Goal: Task Accomplishment & Management: Manage account settings

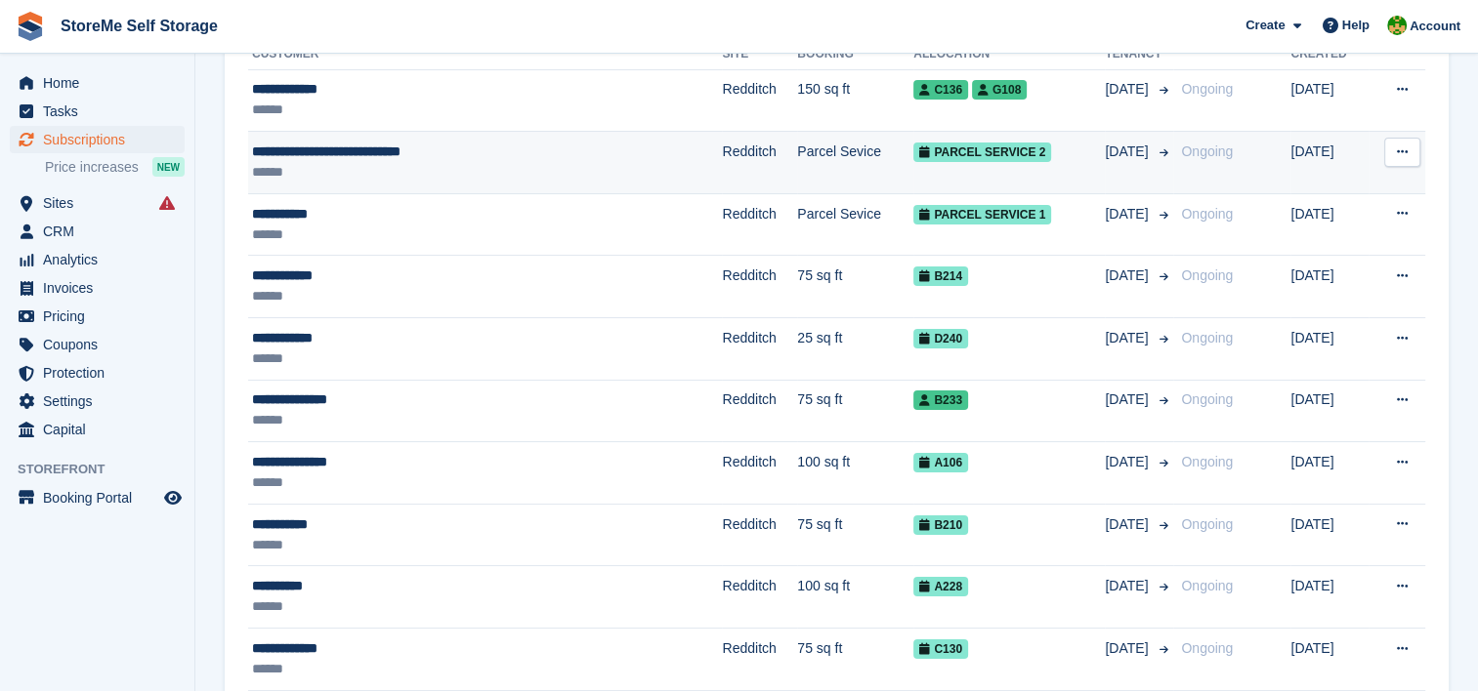
scroll to position [293, 0]
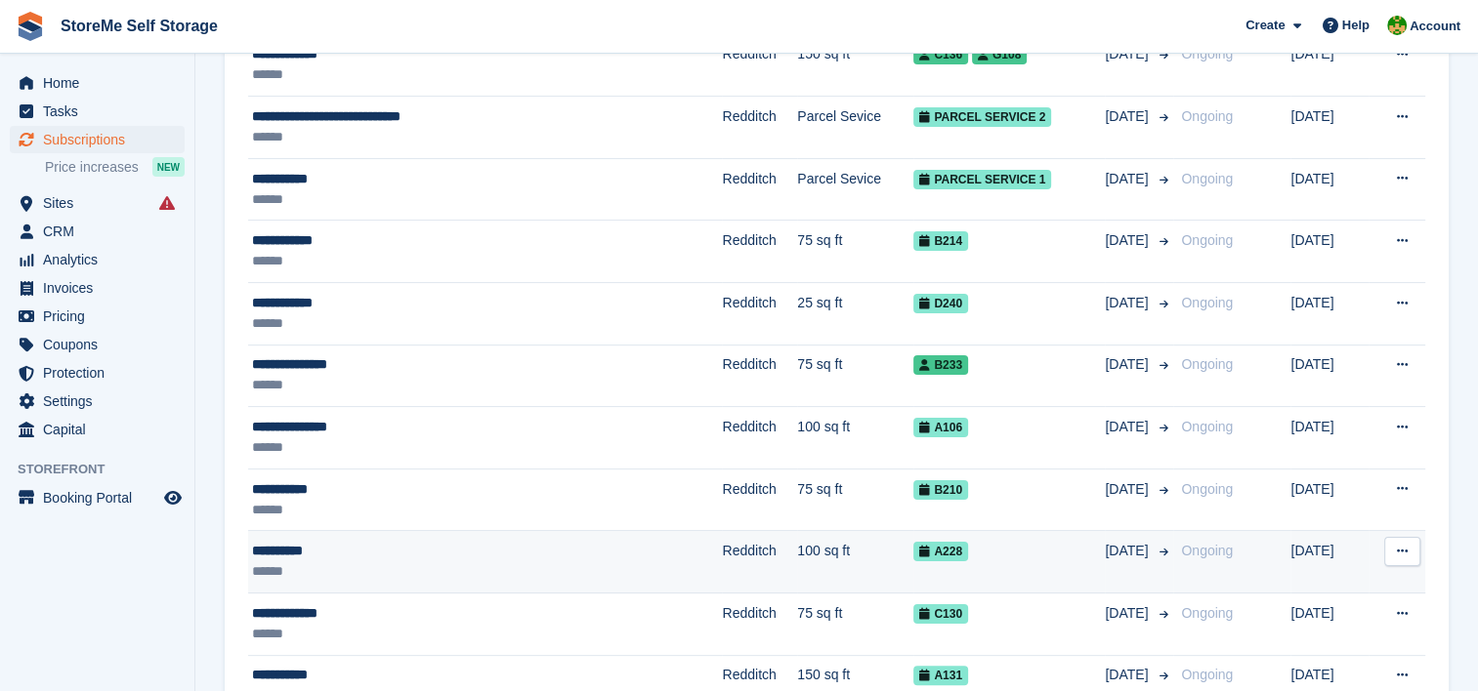
click at [797, 555] on td "100 sq ft" at bounding box center [855, 562] width 116 height 63
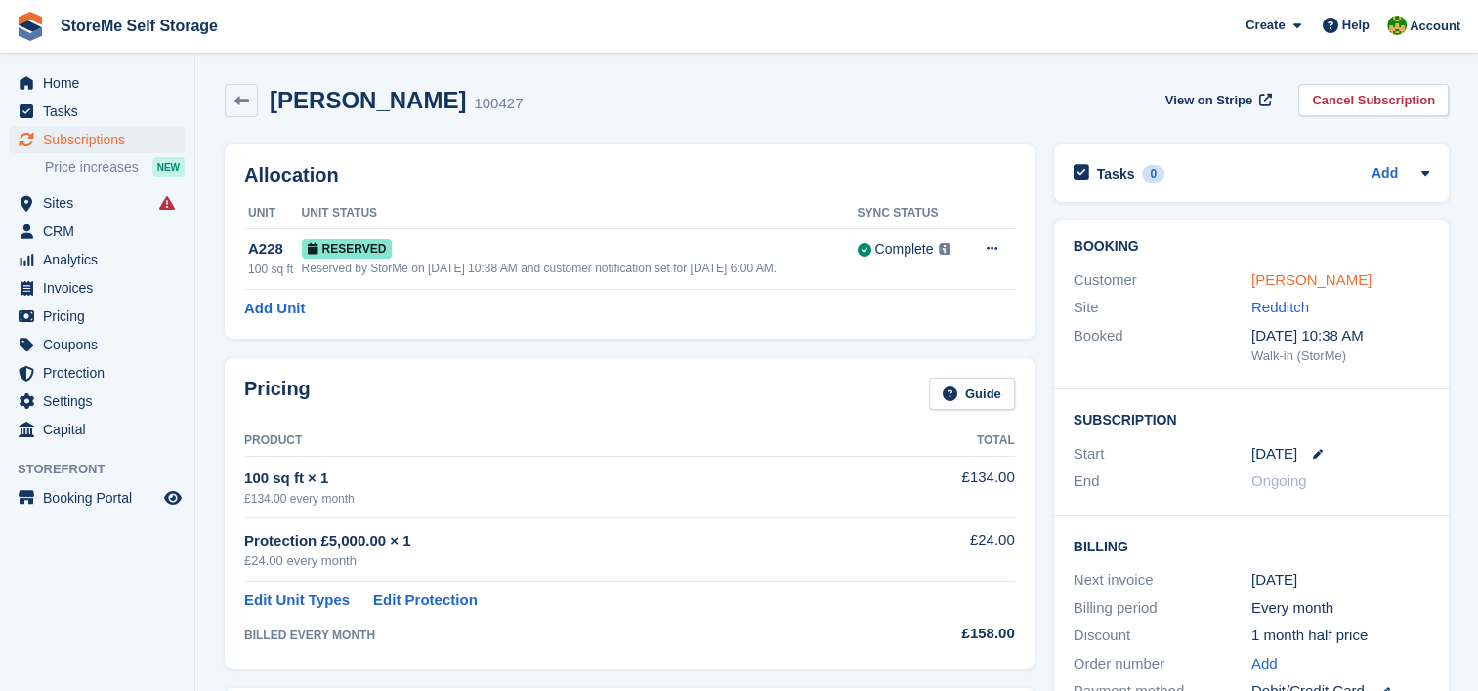
click at [1283, 273] on link "[PERSON_NAME]" at bounding box center [1311, 279] width 120 height 17
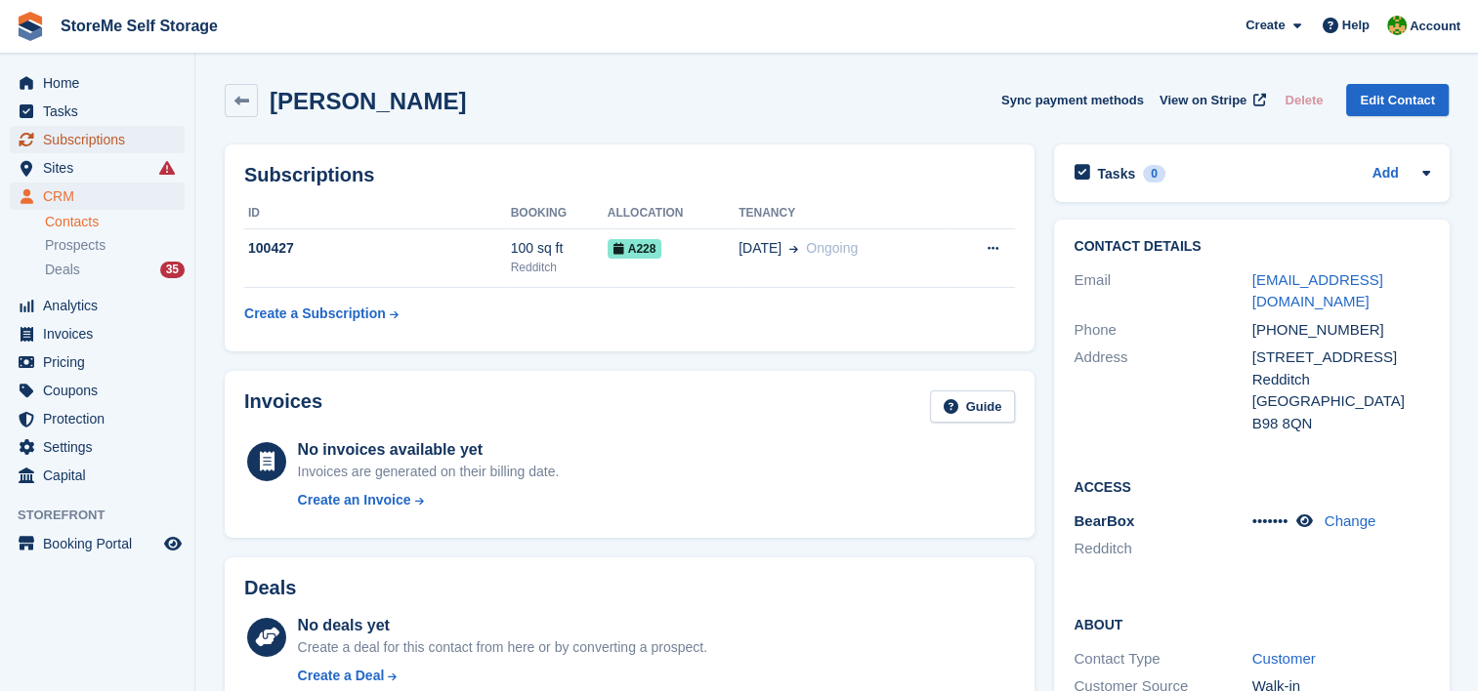
click at [110, 143] on span "Subscriptions" at bounding box center [101, 139] width 117 height 27
